Goal: Information Seeking & Learning: Learn about a topic

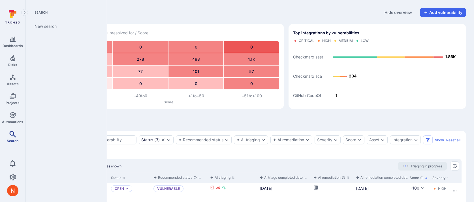
click at [17, 135] on link "Search" at bounding box center [12, 136] width 25 height 17
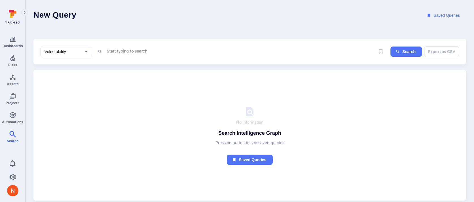
click at [121, 49] on textarea "Intelligence Graph search area" at bounding box center [240, 50] width 269 height 7
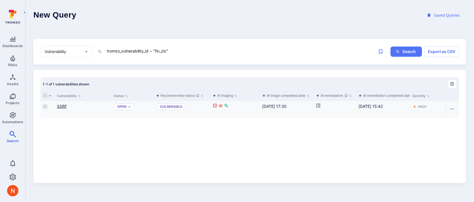
type textarea "tromzo_vulnerability_id ~ "fin_zic""
click at [63, 106] on link "SSRF" at bounding box center [62, 106] width 10 height 5
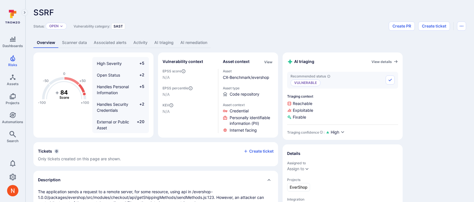
click at [341, 42] on div "Overview Scanner data Associated alerts Activity AI triaging AI remediation" at bounding box center [249, 42] width 433 height 10
click at [169, 39] on link "AI triaging" at bounding box center [164, 42] width 26 height 10
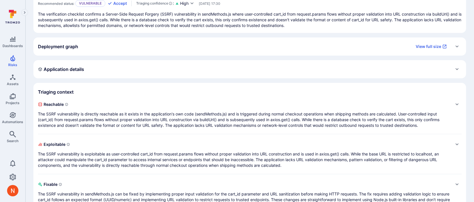
scroll to position [66, 0]
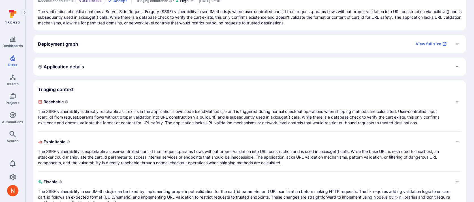
click at [173, 126] on div "Reachable The SSRF vulnerability is directly reachable as it exists in the appl…" at bounding box center [250, 151] width 424 height 108
click at [173, 122] on p "The SSRF vulnerability is directly reachable as it exists in the application's …" at bounding box center [244, 116] width 412 height 17
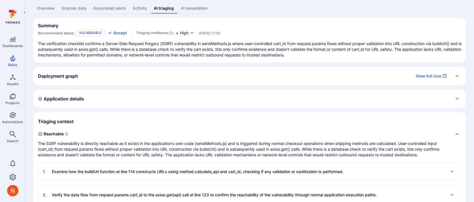
scroll to position [0, 0]
